Goal: Check status: Check status

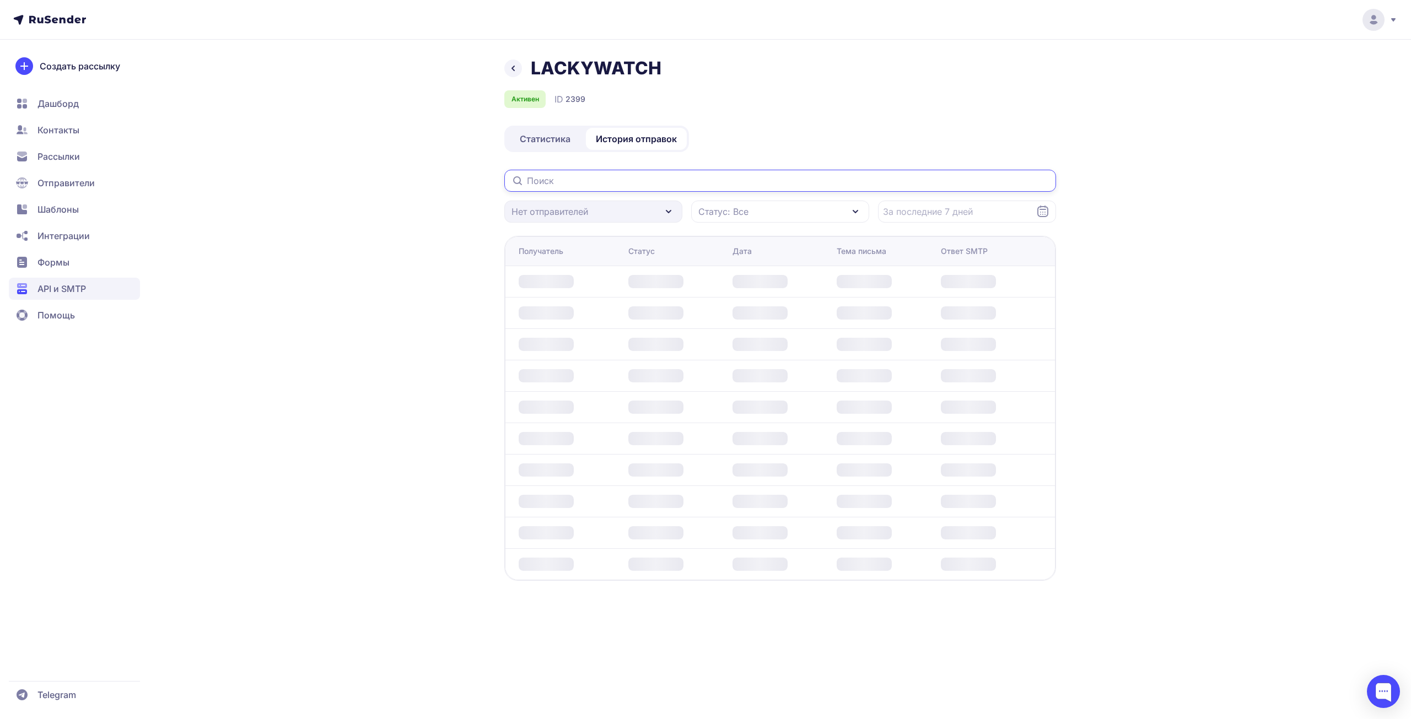
click at [661, 185] on input "text" at bounding box center [780, 181] width 552 height 22
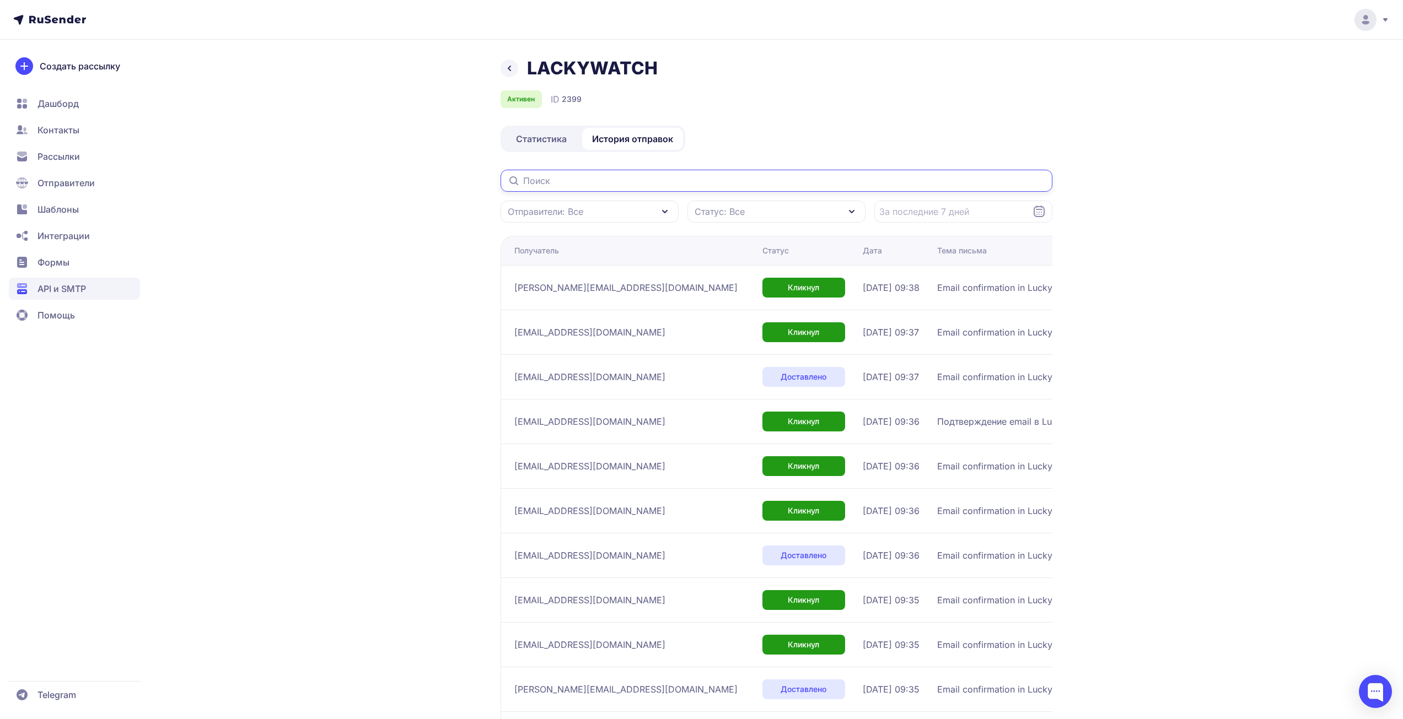
paste input "petr.sholota11121992@gmail.com"
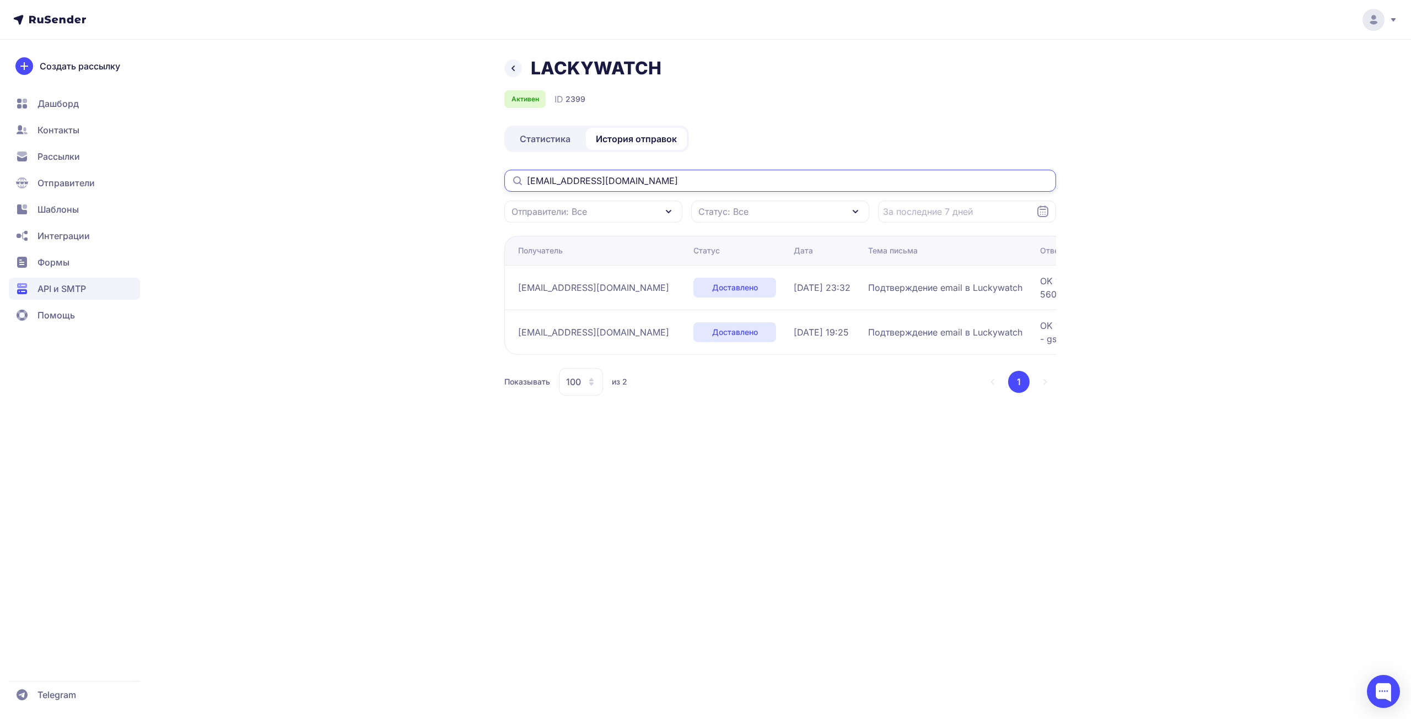
type input "petr.sholota11121992@gmail.com"
drag, startPoint x: 58, startPoint y: 288, endPoint x: 64, endPoint y: 289, distance: 6.3
click at [59, 288] on span "API и SMTP" at bounding box center [61, 288] width 49 height 13
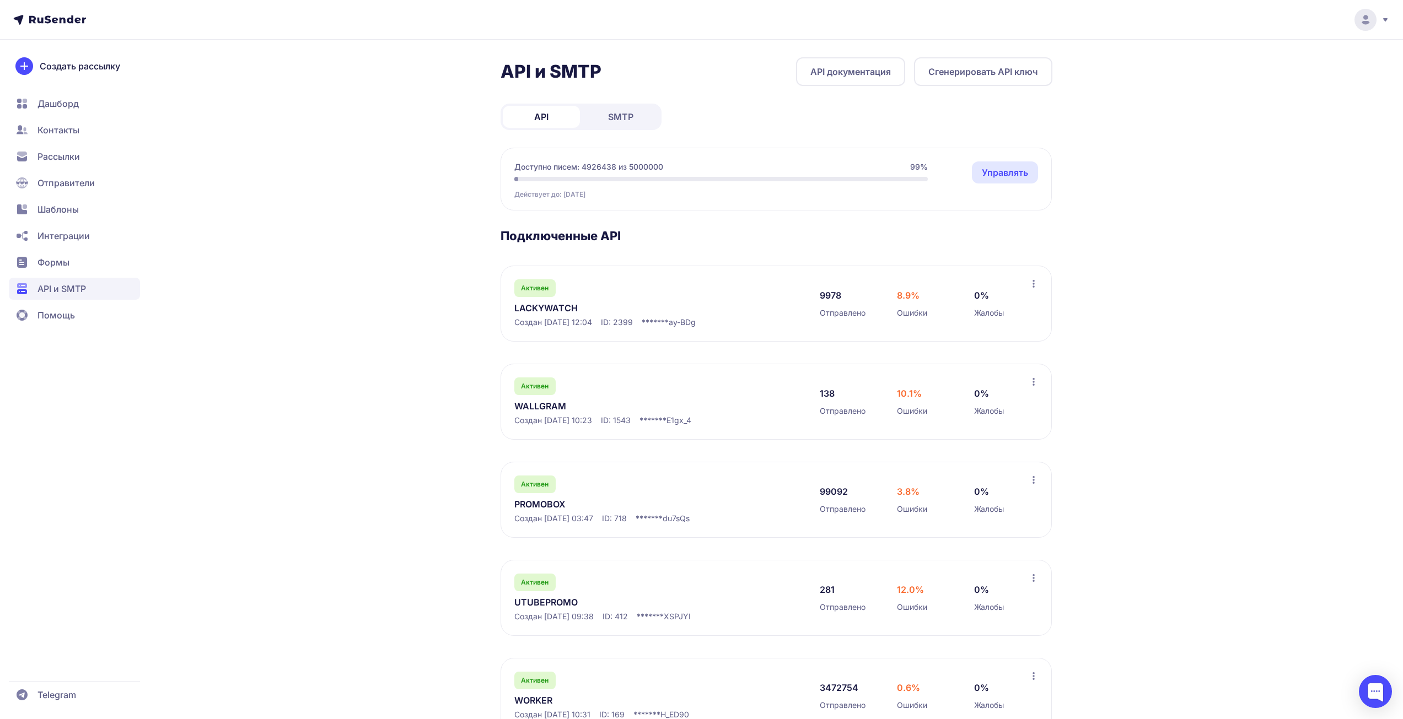
click at [545, 309] on link "LACKYWATCH" at bounding box center [627, 308] width 226 height 13
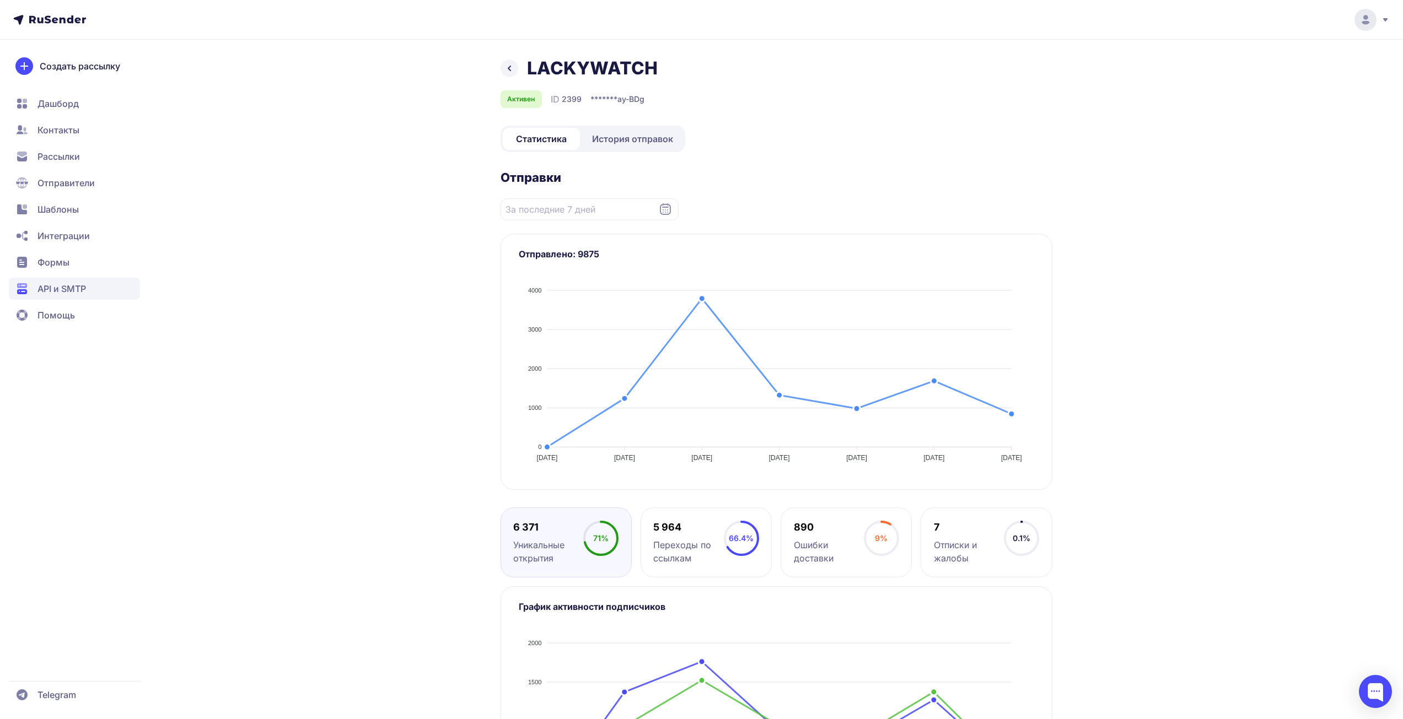
click at [645, 136] on span "История отправок" at bounding box center [632, 138] width 81 height 13
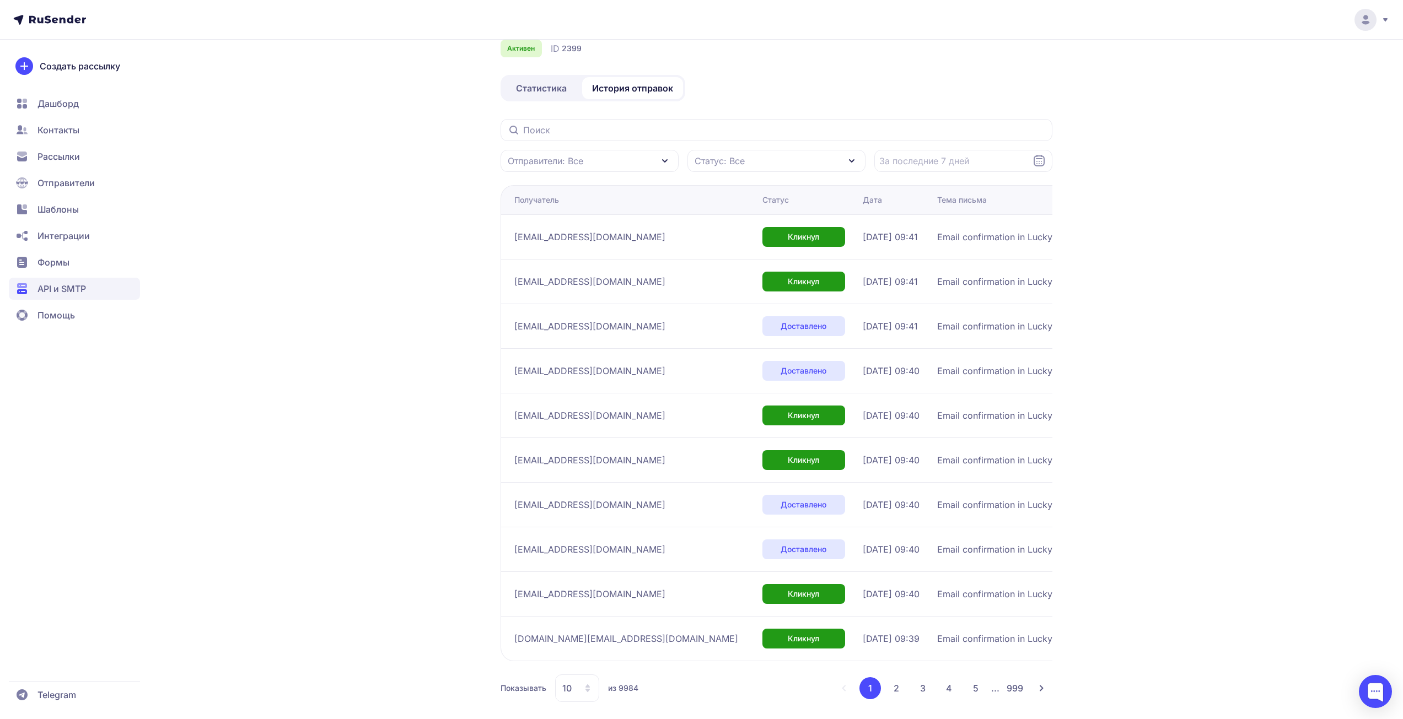
scroll to position [60, 0]
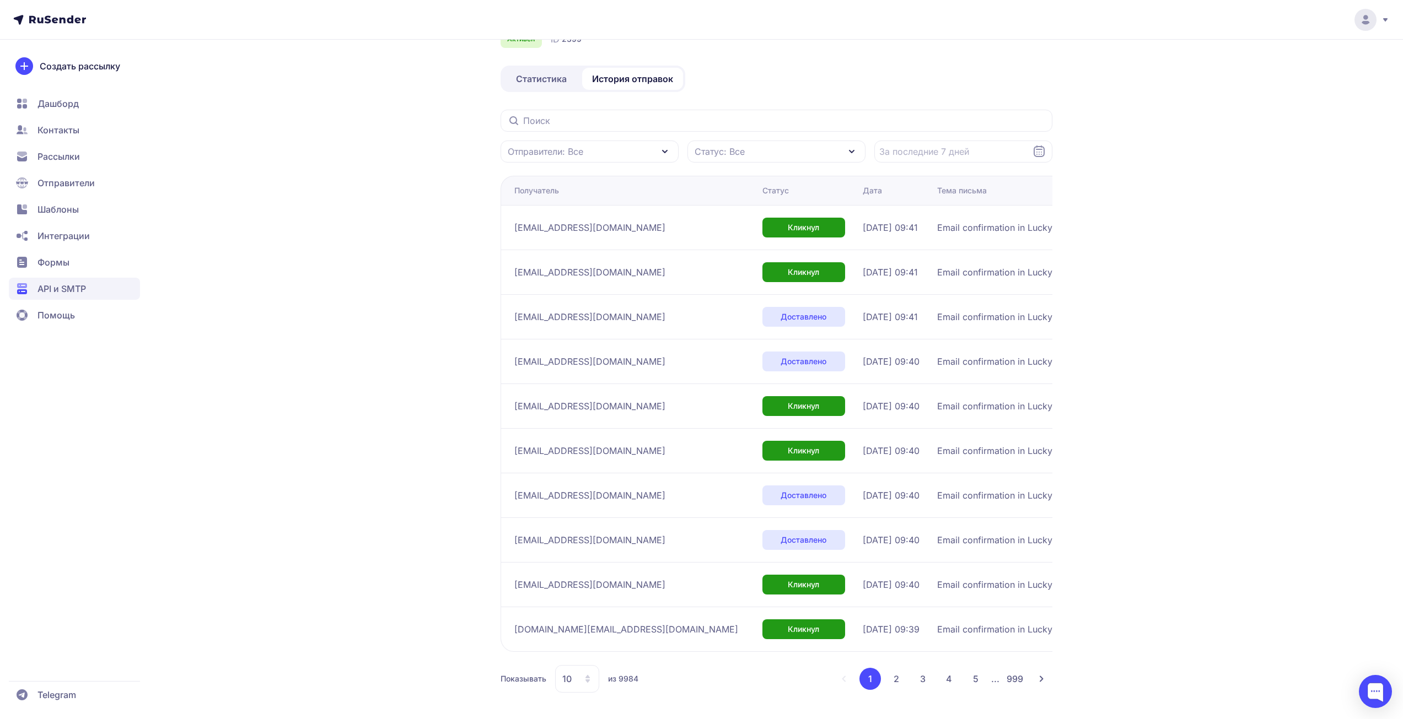
click at [925, 66] on div "LACKYWATCH Активен ID 2399 Статистика История отправок Отправители: Все Статус:…" at bounding box center [776, 358] width 552 height 722
